Goal: Navigation & Orientation: Find specific page/section

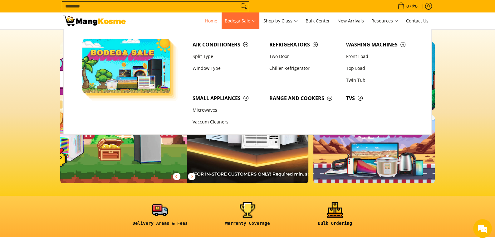
scroll to position [0, 248]
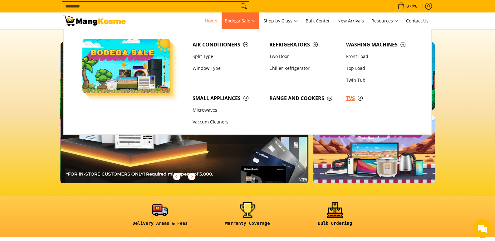
click at [348, 98] on span "TVs" at bounding box center [381, 99] width 71 height 8
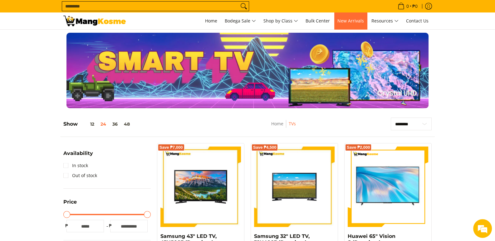
click at [360, 21] on span "New Arrivals" at bounding box center [351, 21] width 27 height 6
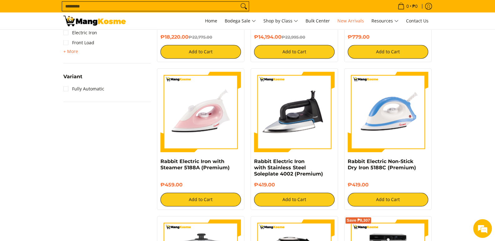
scroll to position [687, 0]
